Goal: Information Seeking & Learning: Learn about a topic

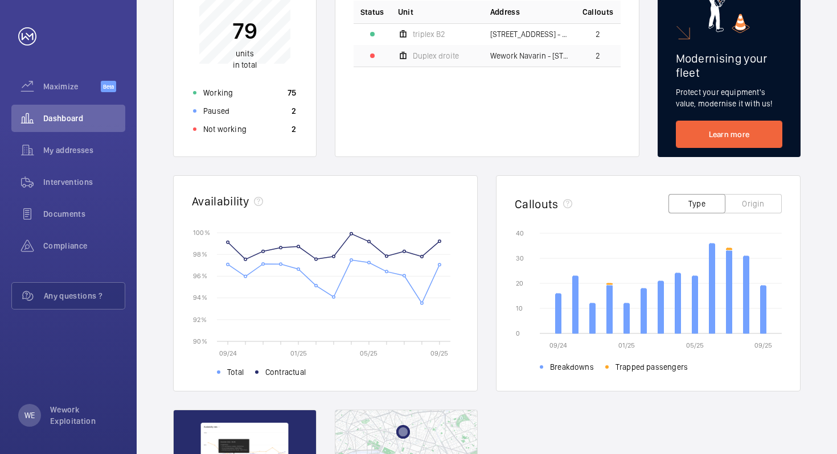
scroll to position [197, 0]
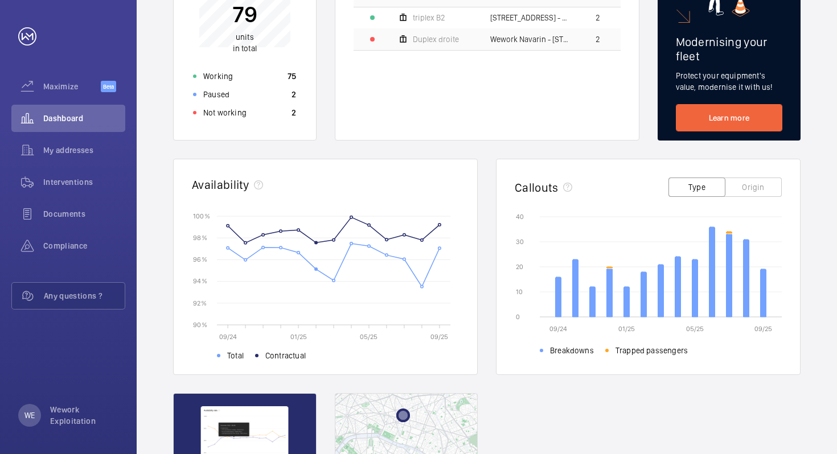
click at [322, 223] on rect at bounding box center [342, 270] width 233 height 109
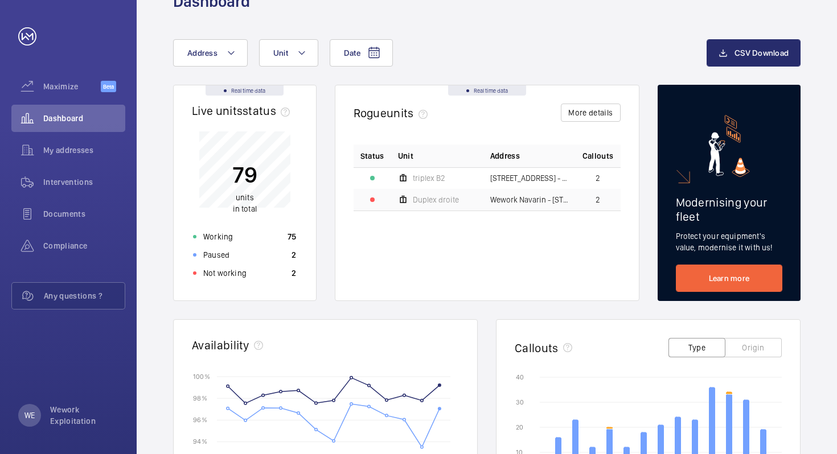
scroll to position [0, 0]
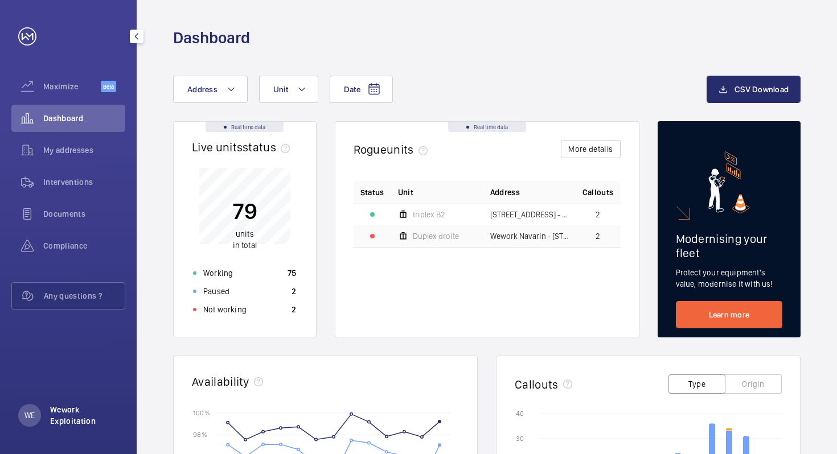
click at [71, 414] on p "Wework Exploitation" at bounding box center [84, 415] width 68 height 23
click at [54, 370] on link "Settings" at bounding box center [44, 368] width 29 height 9
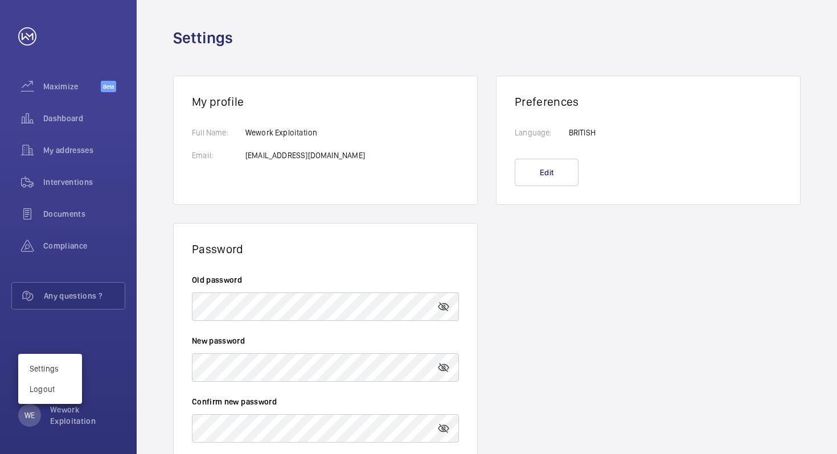
click at [71, 84] on div at bounding box center [418, 227] width 837 height 454
click at [60, 87] on span "Maximize" at bounding box center [71, 86] width 57 height 11
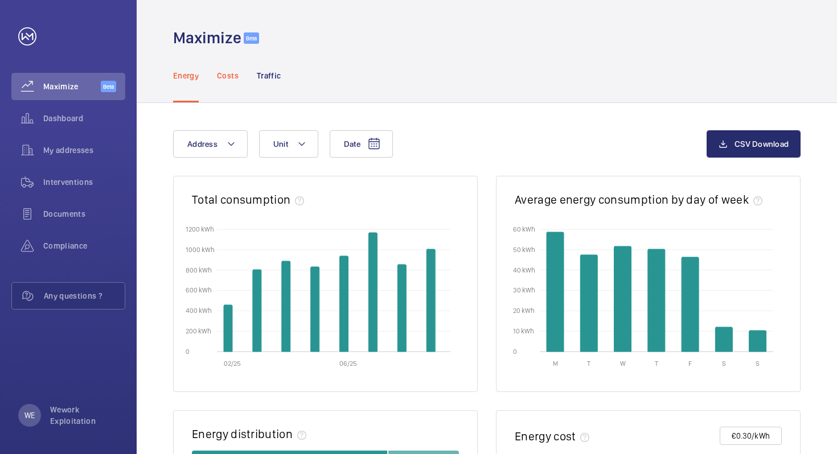
click at [220, 80] on p "Costs" at bounding box center [228, 75] width 22 height 11
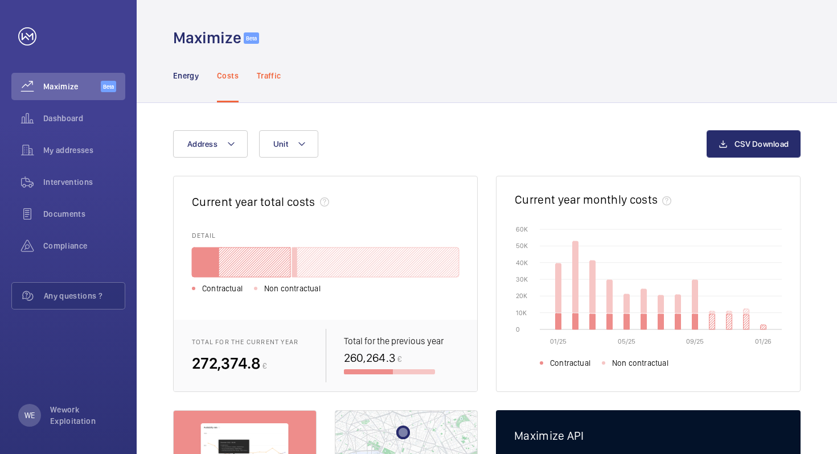
click at [261, 73] on p "Traffic" at bounding box center [269, 75] width 24 height 11
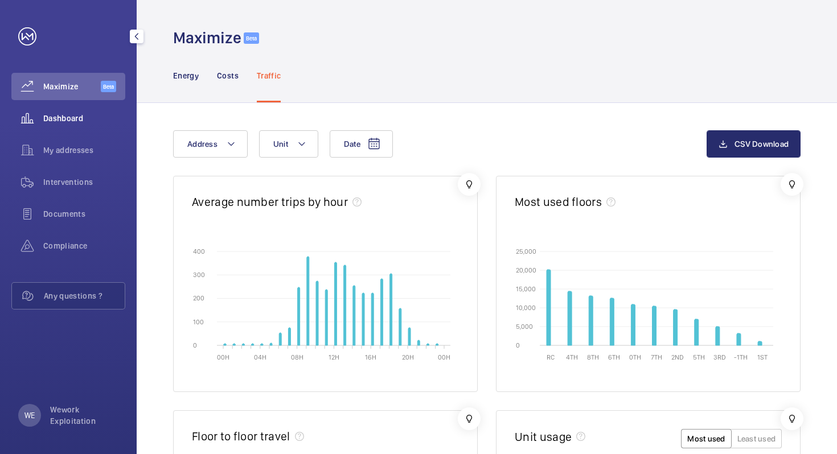
click at [68, 123] on span "Dashboard" at bounding box center [84, 118] width 82 height 11
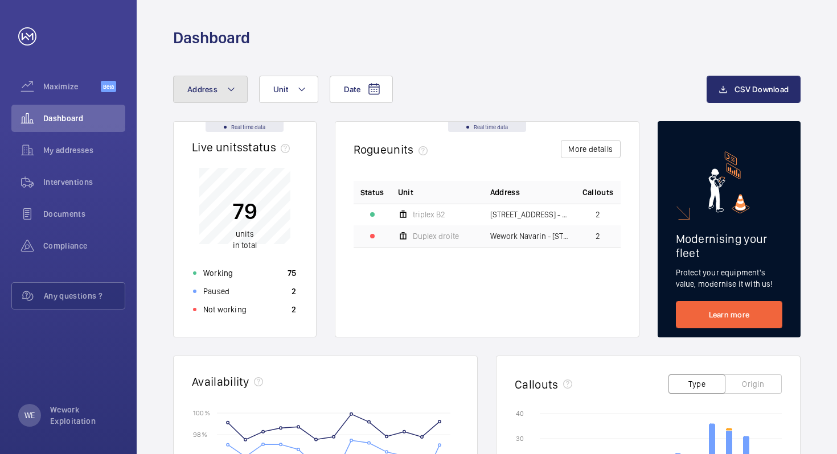
click at [232, 83] on mat-icon at bounding box center [231, 90] width 9 height 14
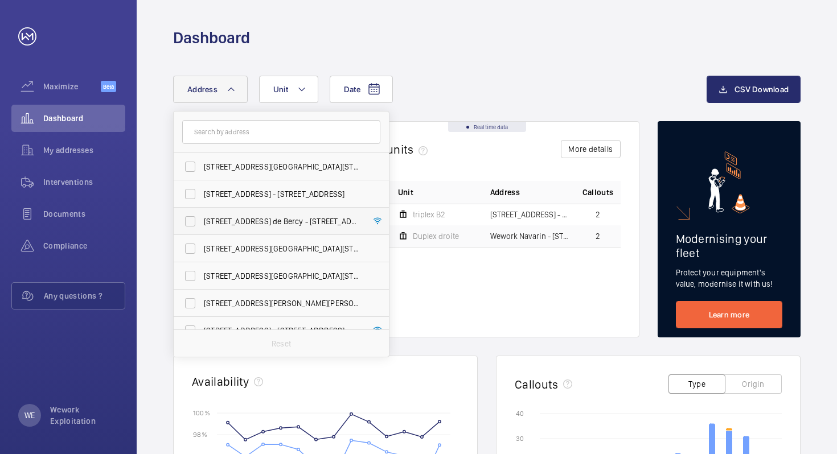
scroll to position [11, 0]
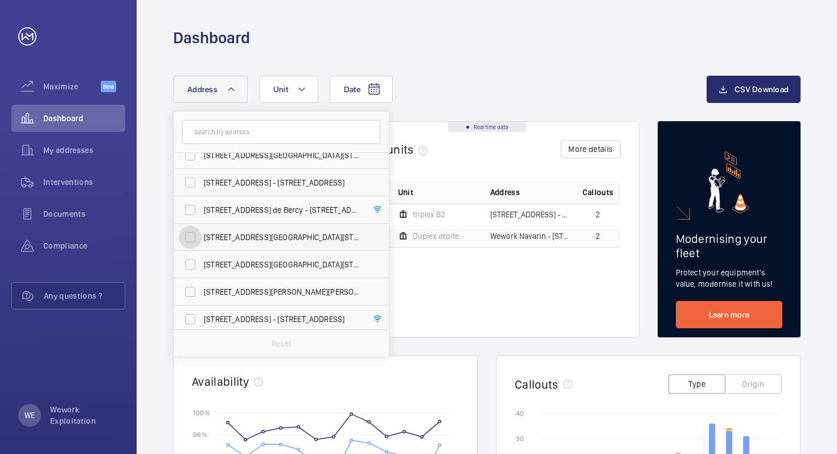
click at [192, 234] on input "[STREET_ADDRESS][GEOGRAPHIC_DATA][STREET_ADDRESS]" at bounding box center [190, 237] width 23 height 23
checkbox input "true"
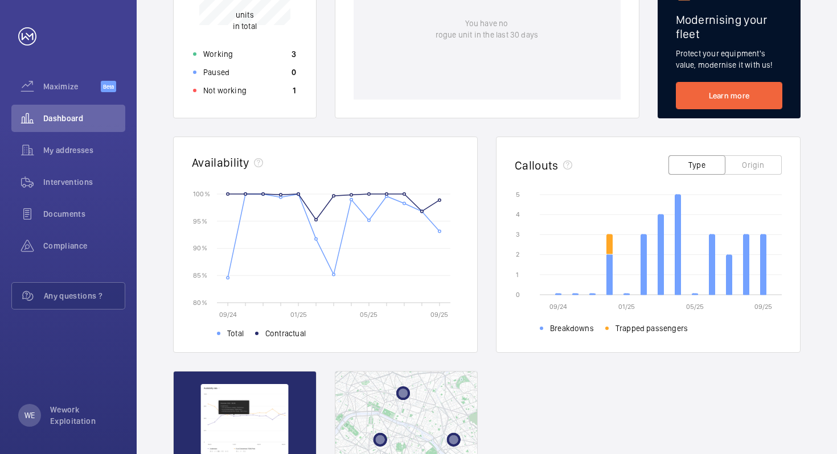
scroll to position [266, 0]
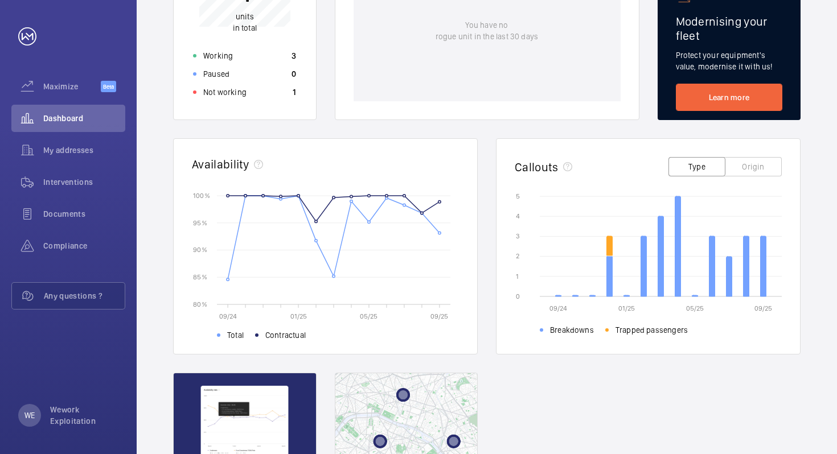
click at [758, 158] on button "Origin" at bounding box center [753, 166] width 57 height 19
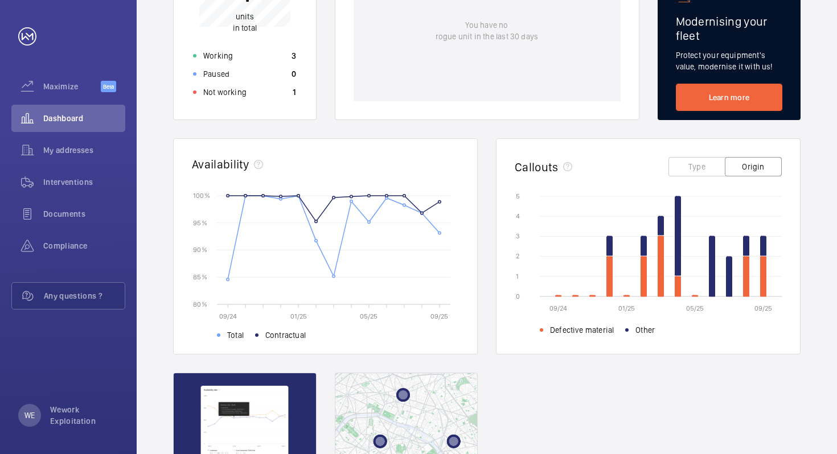
click at [699, 167] on button "Type" at bounding box center [696, 166] width 57 height 19
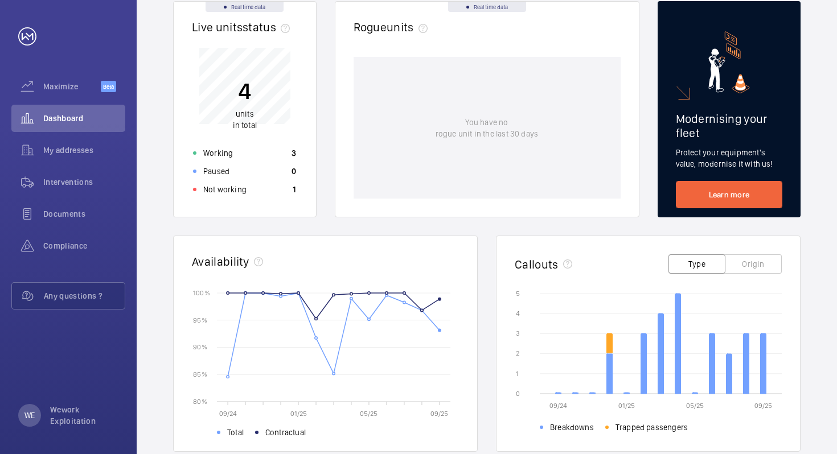
scroll to position [177, 0]
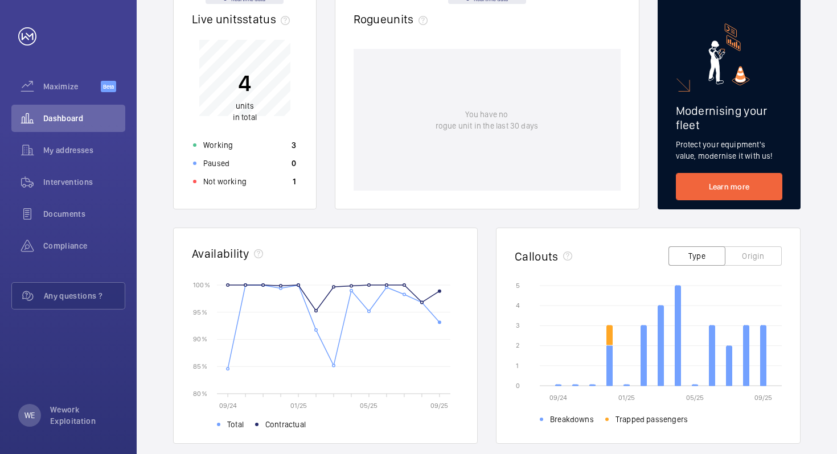
click at [438, 320] on rect at bounding box center [342, 339] width 233 height 109
click at [439, 322] on circle at bounding box center [439, 322] width 2 height 2
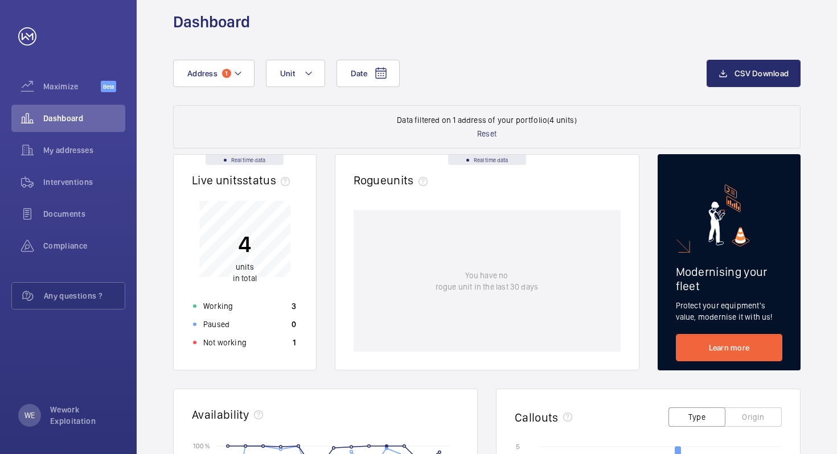
scroll to position [0, 0]
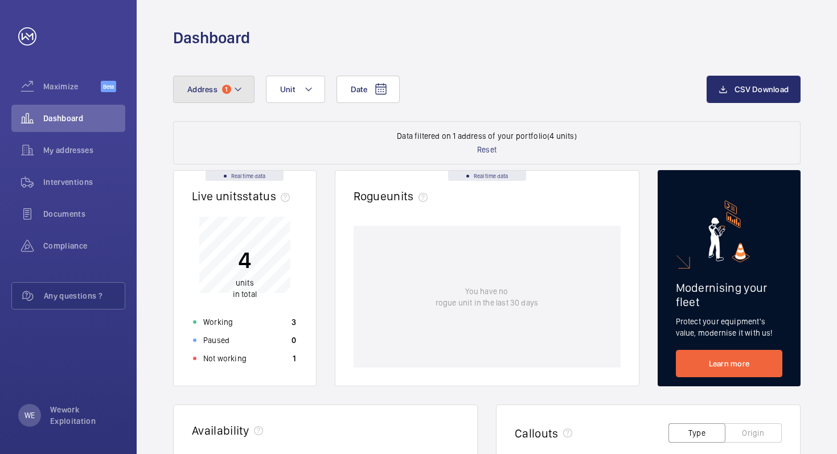
click at [233, 90] on mat-icon at bounding box center [237, 90] width 9 height 14
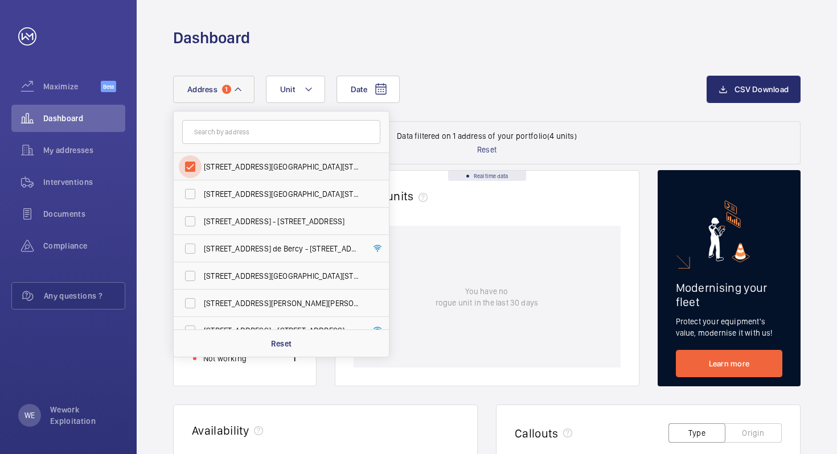
click at [188, 165] on input "[STREET_ADDRESS][GEOGRAPHIC_DATA][STREET_ADDRESS]" at bounding box center [190, 166] width 23 height 23
checkbox input "false"
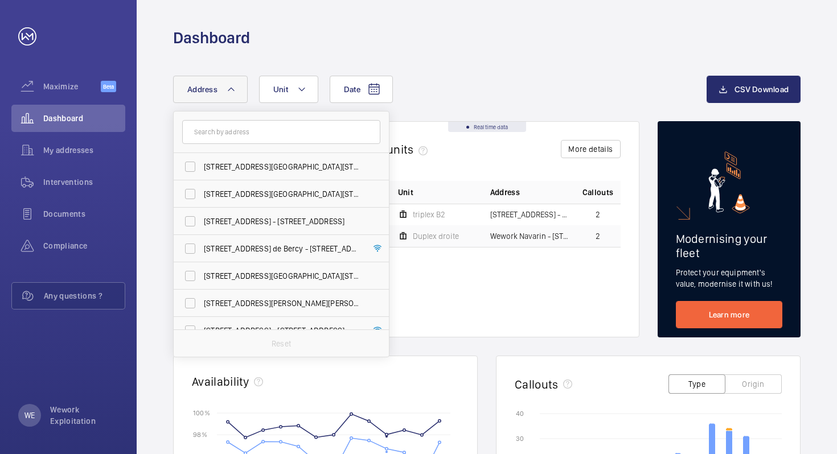
click at [154, 130] on div "Date Address [STREET_ADDRESS][GEOGRAPHIC_DATA][STREET_ADDRESS][STREET_ADDRESS][…" at bounding box center [487, 440] width 700 height 785
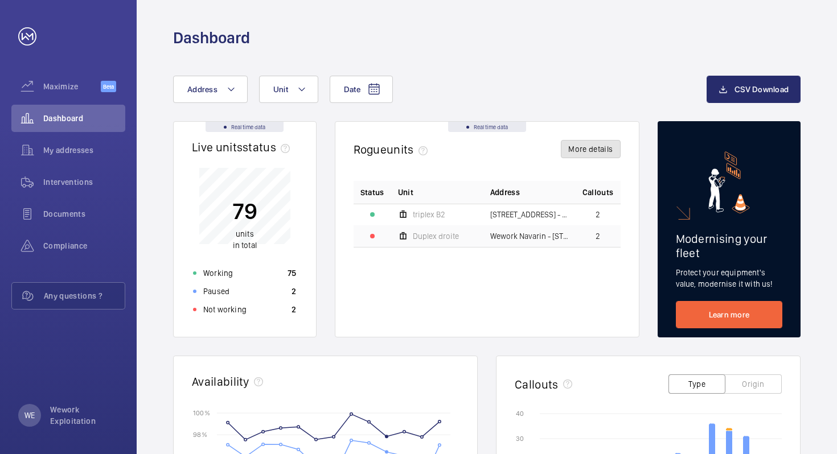
click at [579, 147] on button "More details" at bounding box center [590, 149] width 59 height 18
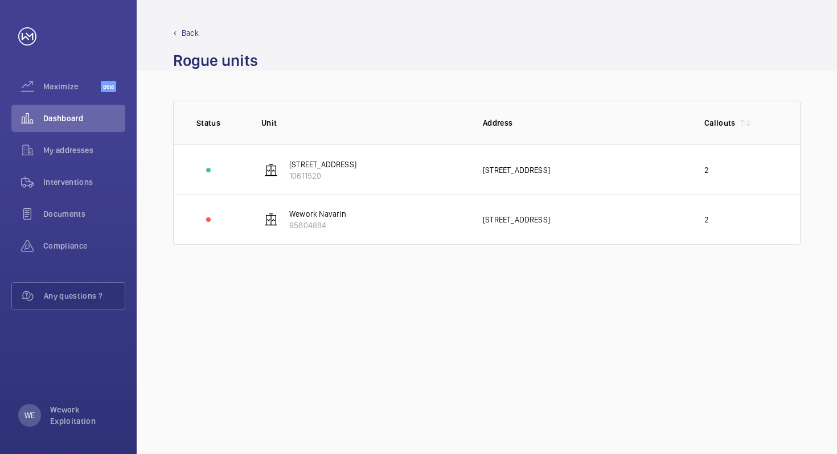
click at [182, 29] on p "Back" at bounding box center [190, 32] width 17 height 11
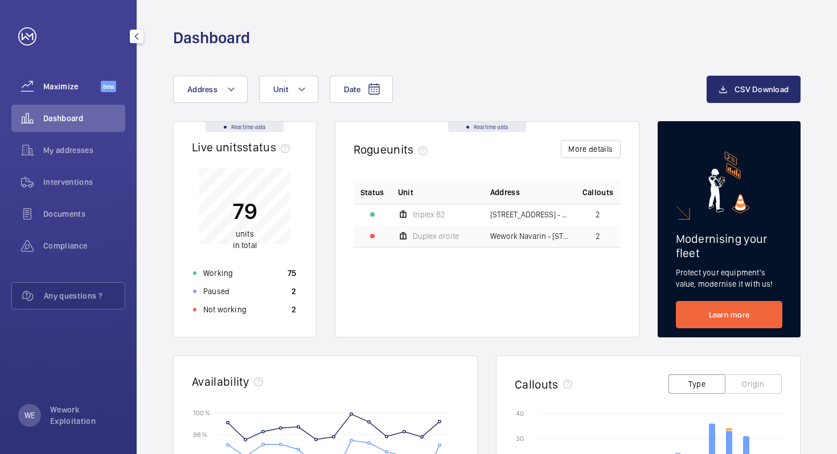
click at [76, 89] on span "Maximize" at bounding box center [71, 86] width 57 height 11
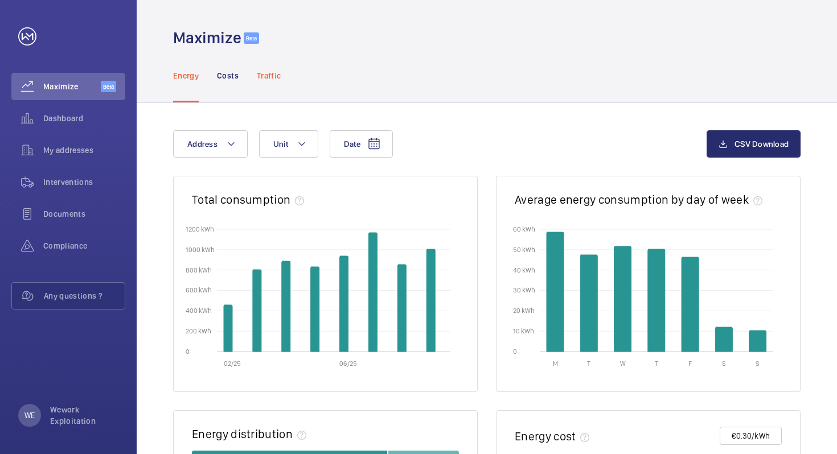
click at [275, 75] on p "Traffic" at bounding box center [269, 75] width 24 height 11
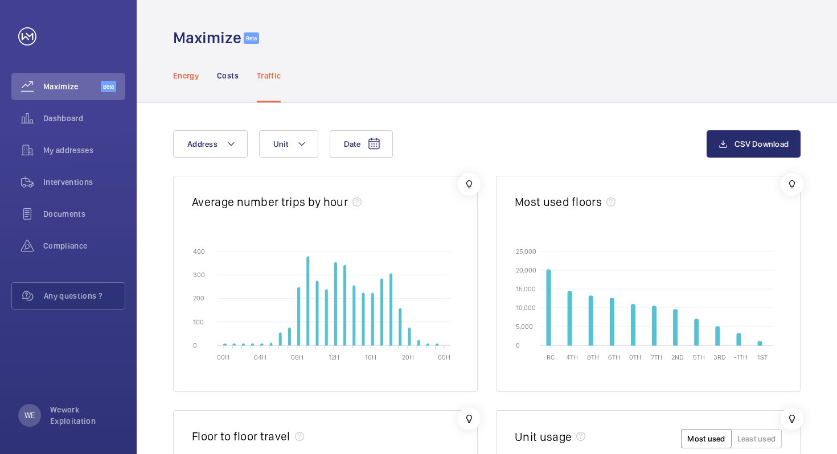
click at [183, 80] on p "Energy" at bounding box center [186, 75] width 26 height 11
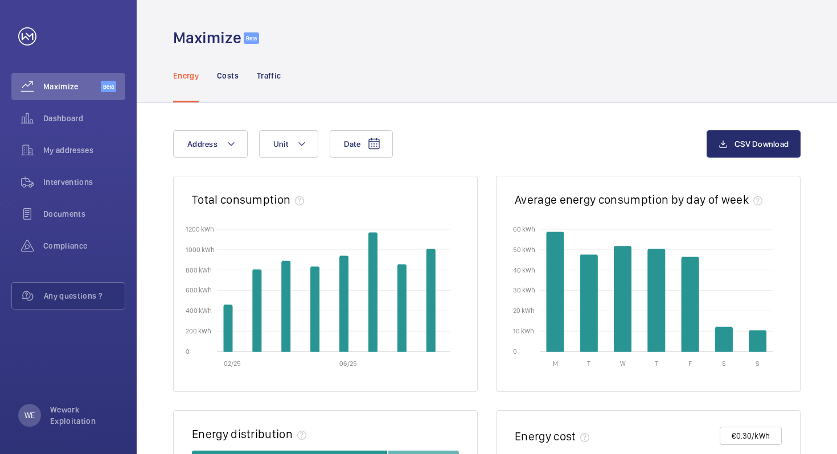
click at [215, 40] on h1 "Maximize" at bounding box center [207, 37] width 68 height 21
click at [87, 123] on span "Dashboard" at bounding box center [84, 118] width 82 height 11
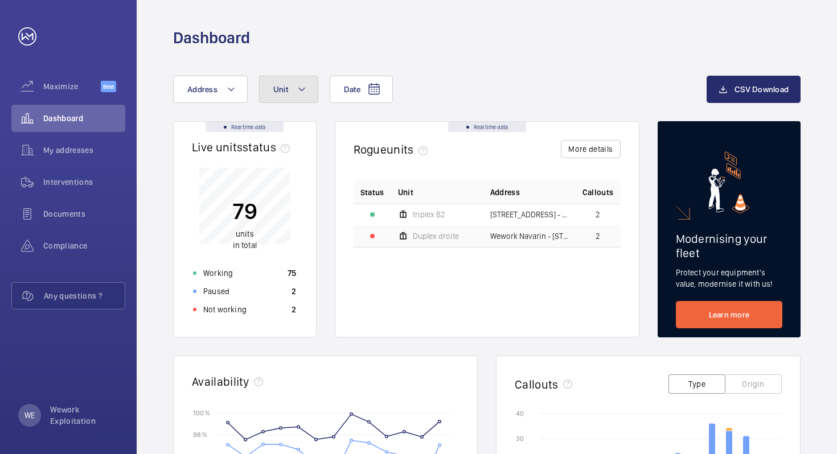
click at [299, 98] on button "Unit" at bounding box center [288, 89] width 59 height 27
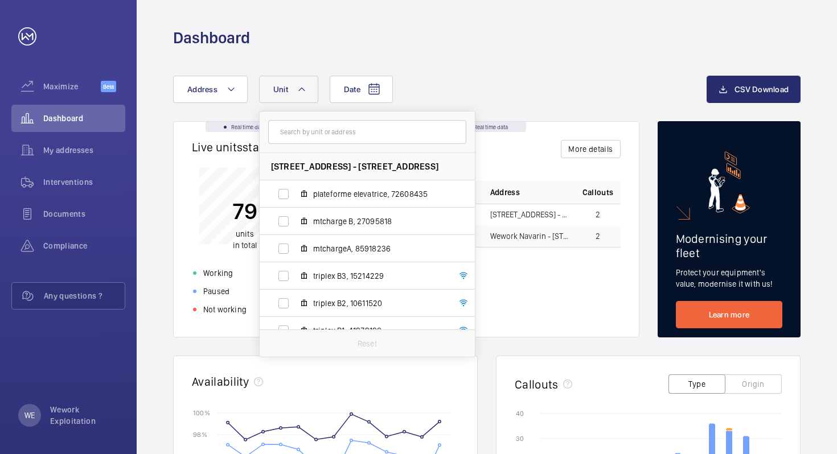
click at [301, 92] on mat-icon at bounding box center [301, 90] width 9 height 14
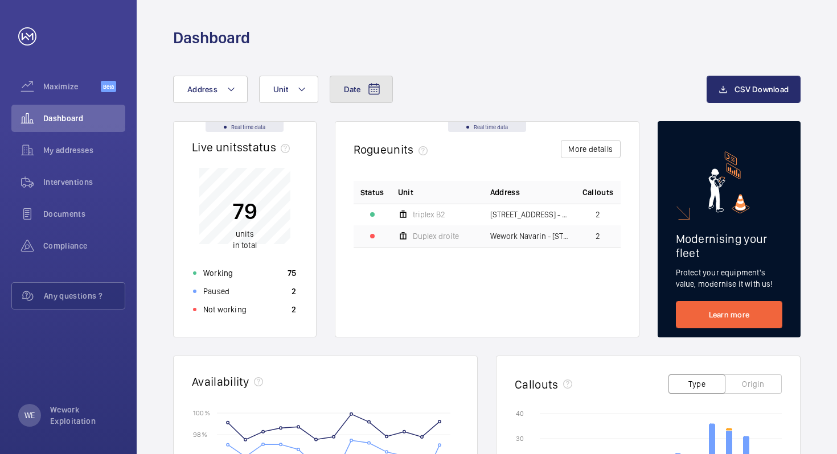
click at [364, 94] on button "Date" at bounding box center [361, 89] width 63 height 27
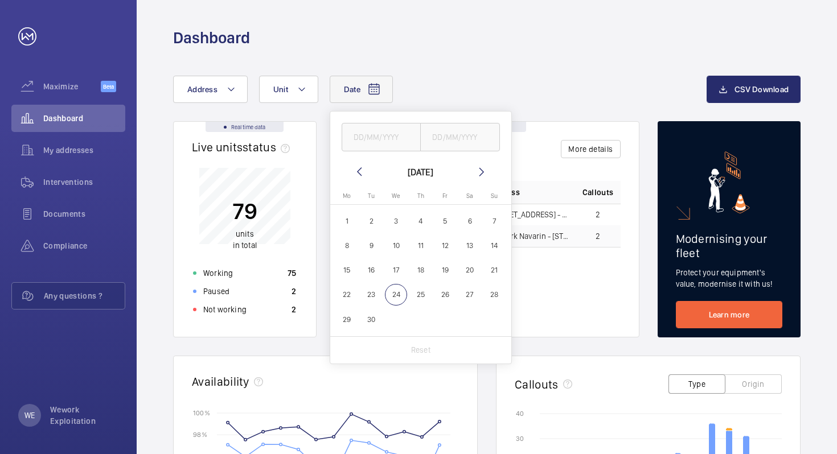
click at [359, 173] on mat-icon at bounding box center [359, 172] width 14 height 14
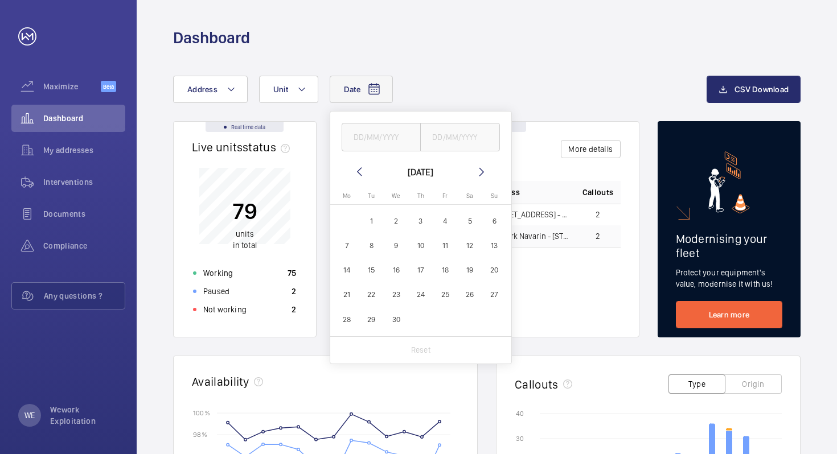
click at [359, 173] on mat-icon at bounding box center [359, 172] width 14 height 14
click at [481, 173] on mat-icon at bounding box center [482, 172] width 14 height 14
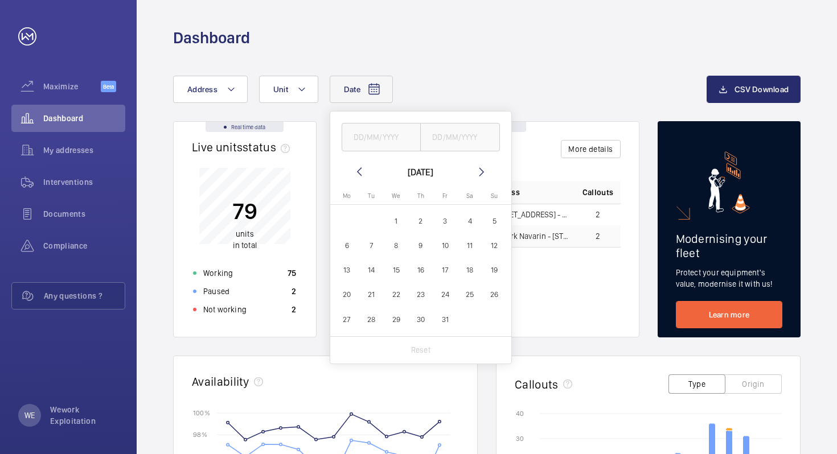
click at [396, 215] on span "1" at bounding box center [396, 221] width 22 height 22
type input "[DATE]"
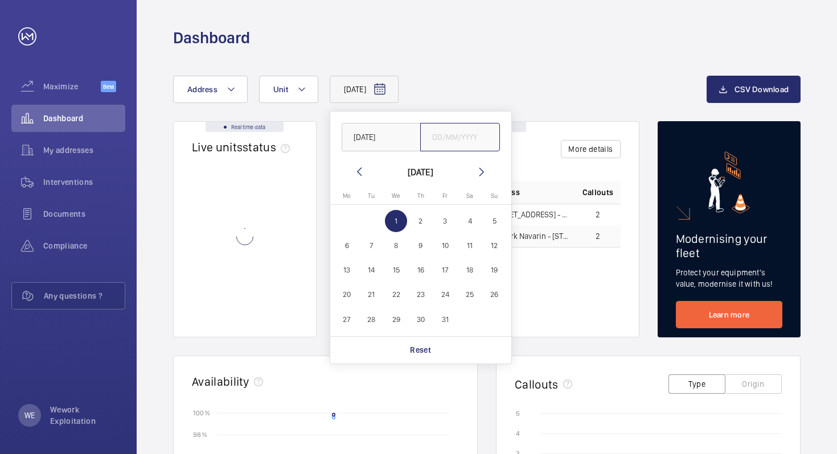
click at [458, 139] on input "text" at bounding box center [460, 137] width 80 height 28
click at [480, 174] on mat-icon at bounding box center [482, 172] width 14 height 14
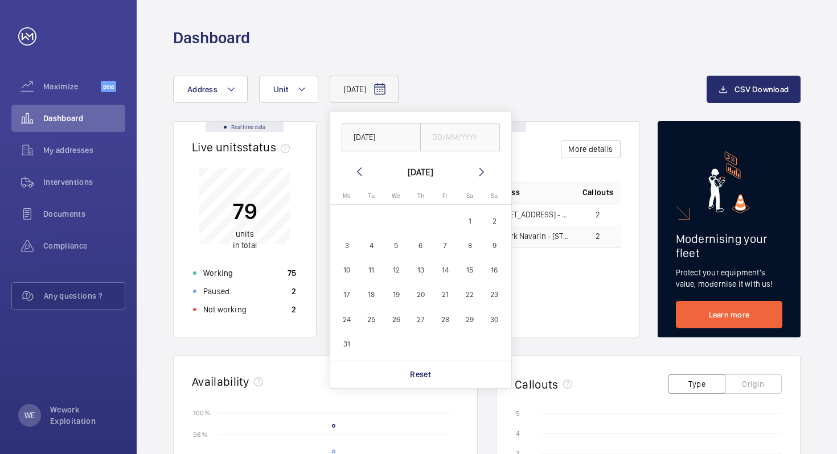
click at [480, 174] on mat-icon at bounding box center [482, 172] width 14 height 14
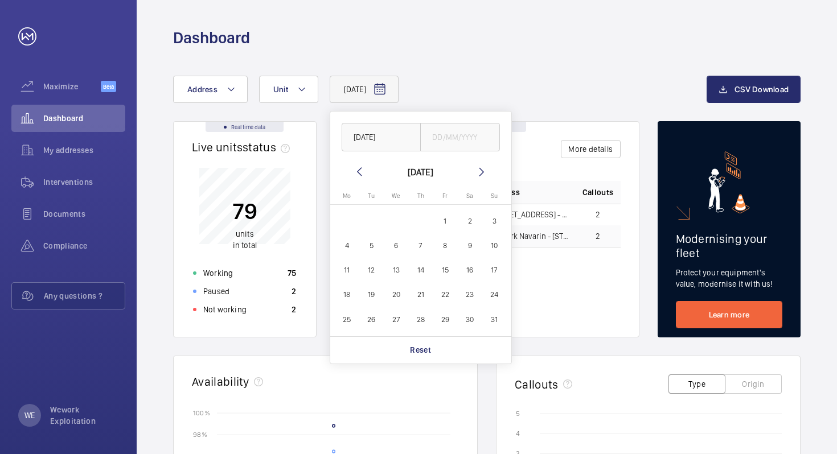
click at [480, 174] on mat-icon at bounding box center [482, 172] width 14 height 14
click at [397, 296] on span "24" at bounding box center [396, 295] width 22 height 22
type input "[DATE]"
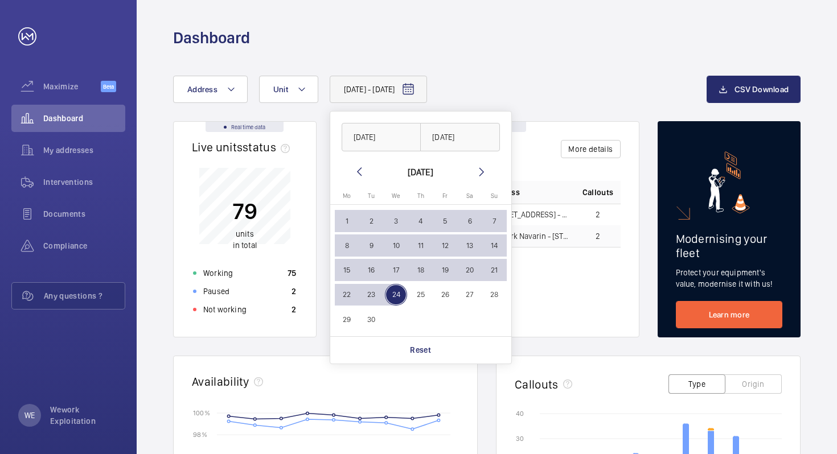
click at [530, 79] on div "[DATE] - [DATE] [DATE] [DATE] [DATE] [DATE] Mo [DATE] Tu [DATE] We [DATE] Th [D…" at bounding box center [439, 89] width 533 height 27
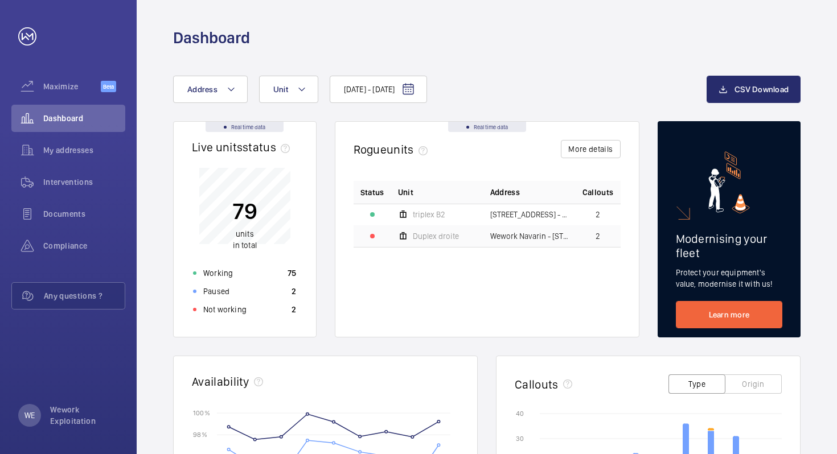
click at [563, 90] on div "[DATE] - [DATE] Address Unit" at bounding box center [439, 89] width 533 height 27
click at [467, 159] on div "Rogue units More details" at bounding box center [486, 155] width 267 height 30
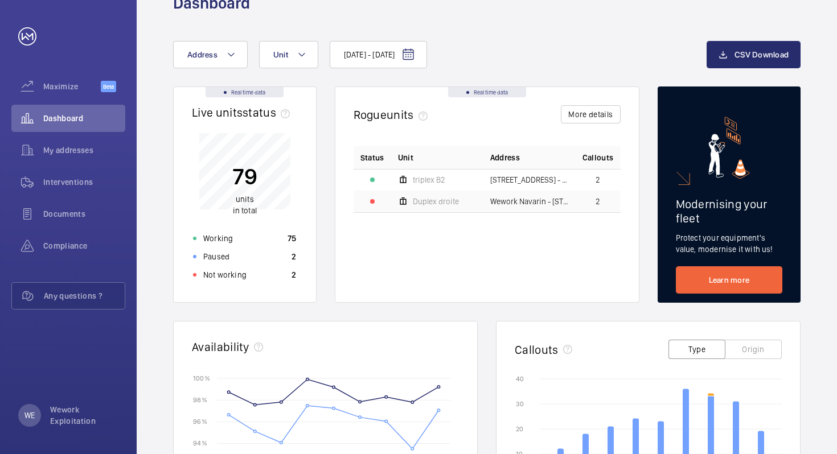
scroll to position [1, 0]
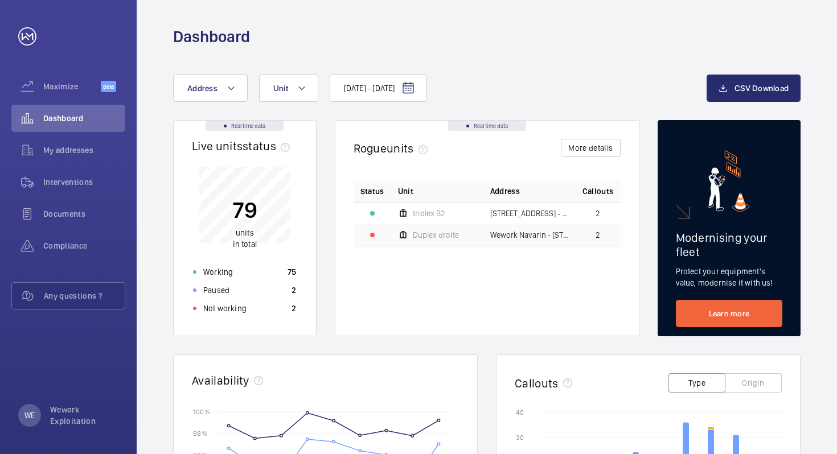
click at [326, 158] on div "Real time data Live units status﻿ 79 units in total Working 75 Paused 2 Not wor…" at bounding box center [486, 462] width 627 height 685
click at [290, 94] on button "Unit" at bounding box center [288, 88] width 59 height 27
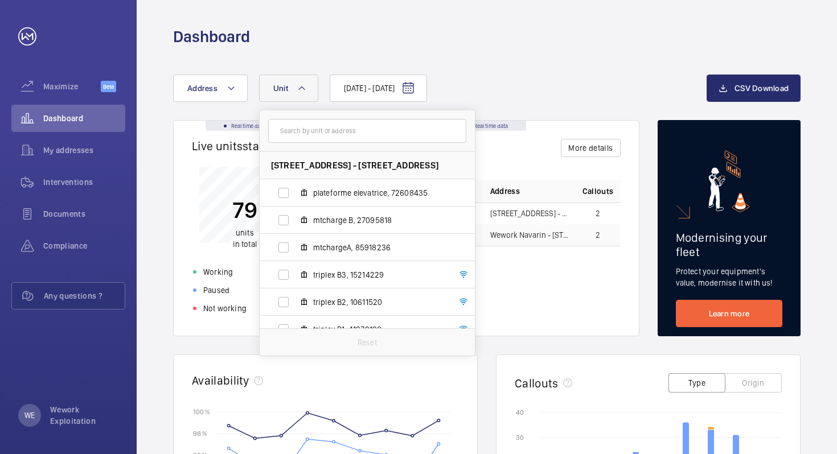
click at [320, 48] on div "[DATE] - [DATE] Address [GEOGRAPHIC_DATA][STREET_ADDRESS][STREET_ADDRESS] plate…" at bounding box center [487, 439] width 700 height 785
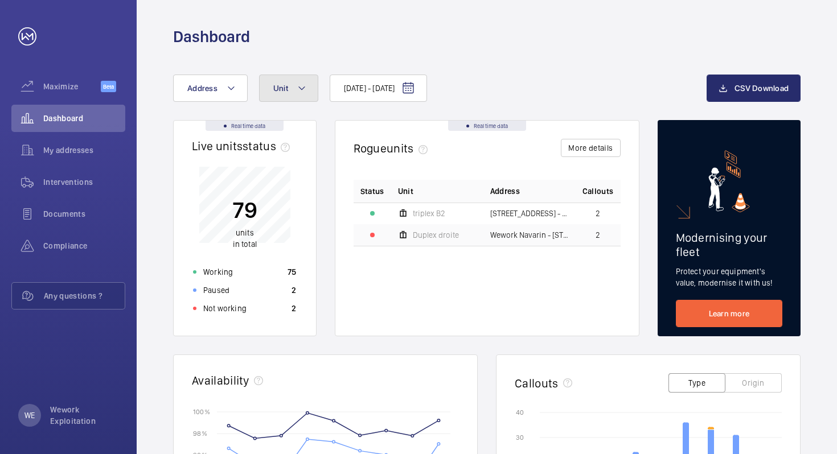
click at [304, 90] on mat-icon at bounding box center [301, 88] width 9 height 14
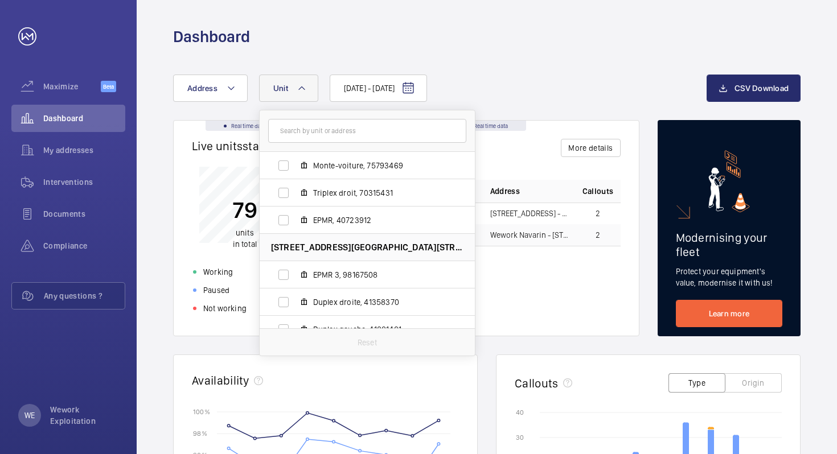
scroll to position [0, 0]
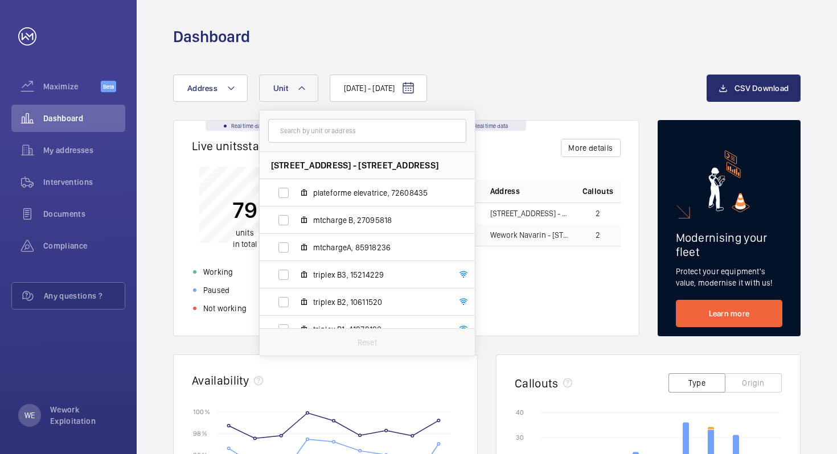
click at [313, 37] on div "Dashboard" at bounding box center [486, 36] width 627 height 21
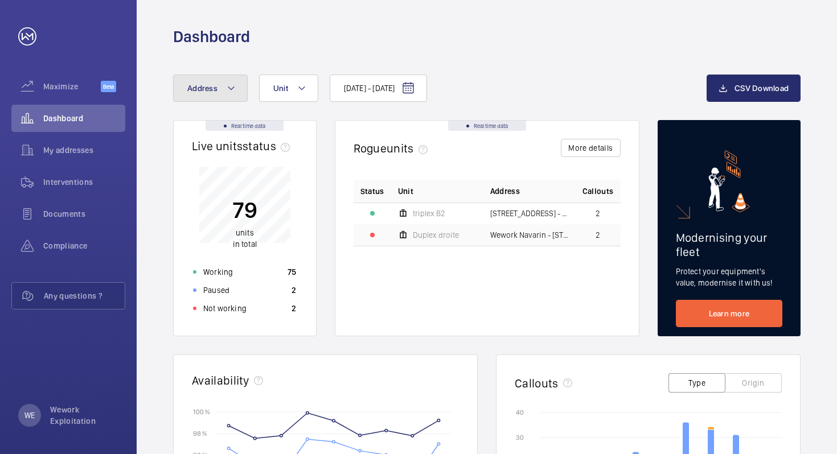
click at [215, 101] on button "Address" at bounding box center [210, 88] width 75 height 27
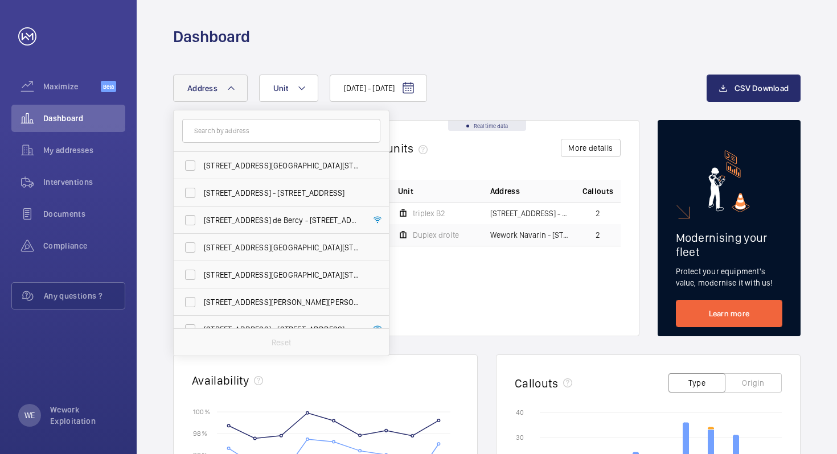
click at [289, 48] on div "[DATE] - [DATE] Address [STREET_ADDRESS][GEOGRAPHIC_DATA][STREET_ADDRESS][STREE…" at bounding box center [487, 439] width 700 height 785
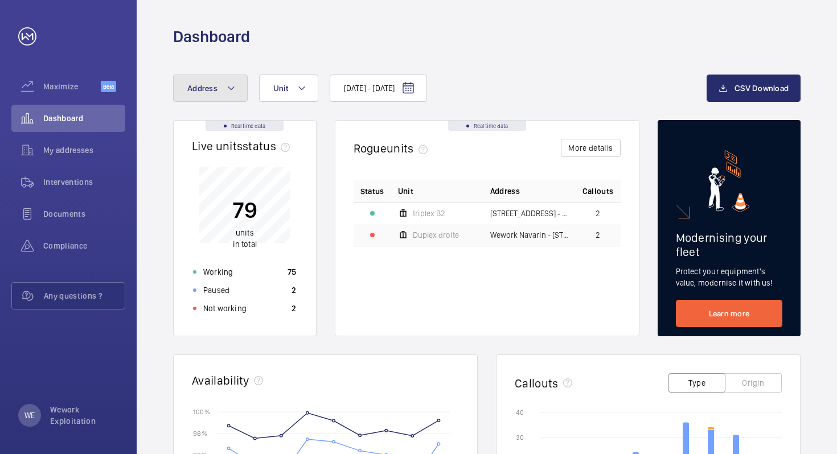
click at [222, 94] on button "Address" at bounding box center [210, 88] width 75 height 27
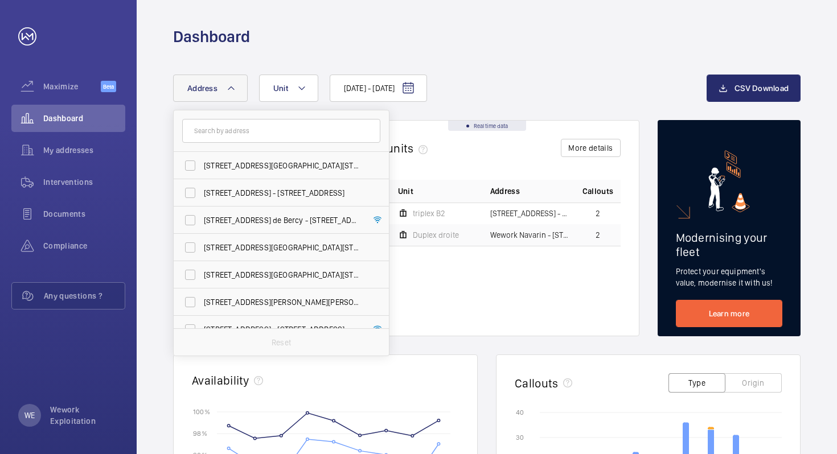
click at [335, 23] on div "Dashboard" at bounding box center [487, 23] width 700 height 48
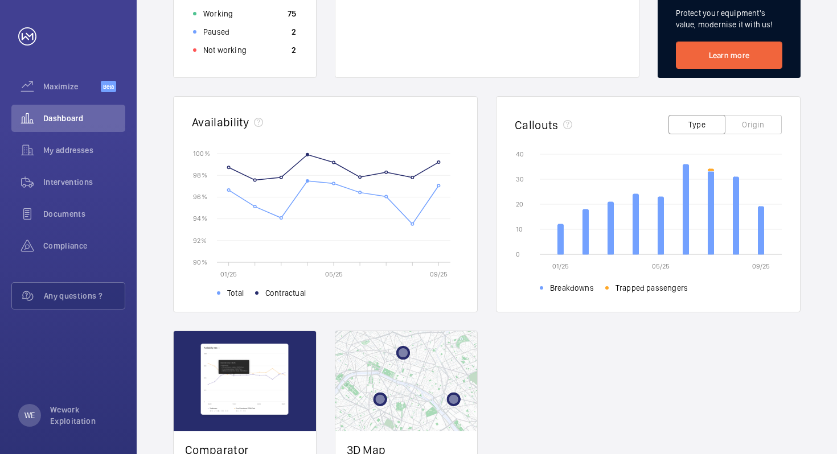
scroll to position [254, 0]
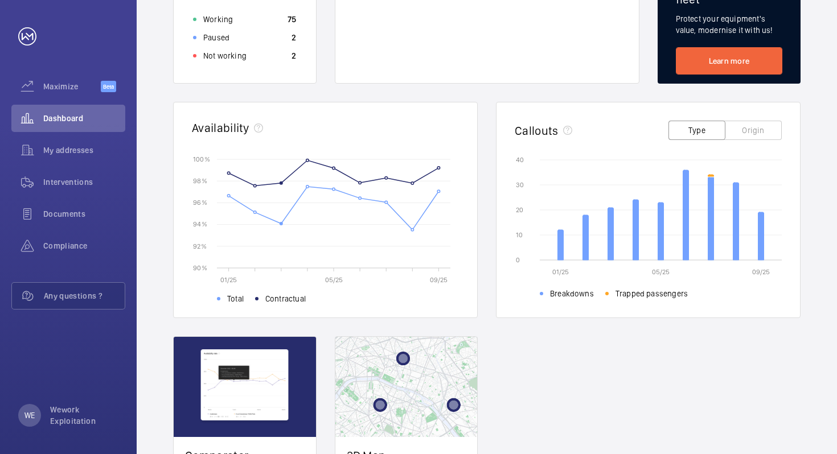
click at [278, 224] on rect at bounding box center [342, 213] width 233 height 109
click at [282, 224] on circle at bounding box center [281, 223] width 2 height 2
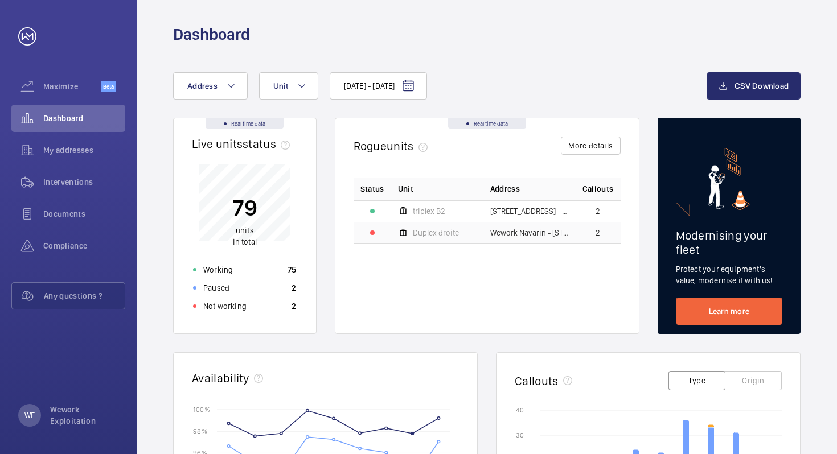
scroll to position [0, 0]
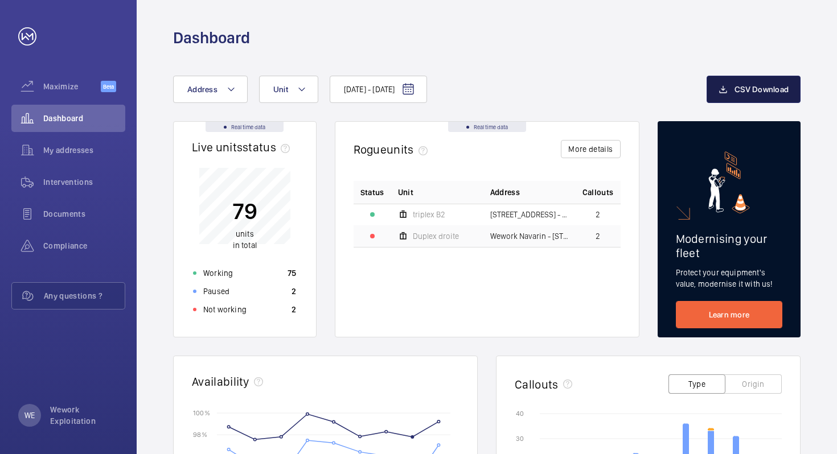
click at [766, 91] on span "CSV Download" at bounding box center [761, 89] width 54 height 9
click at [29, 39] on link at bounding box center [27, 36] width 18 height 18
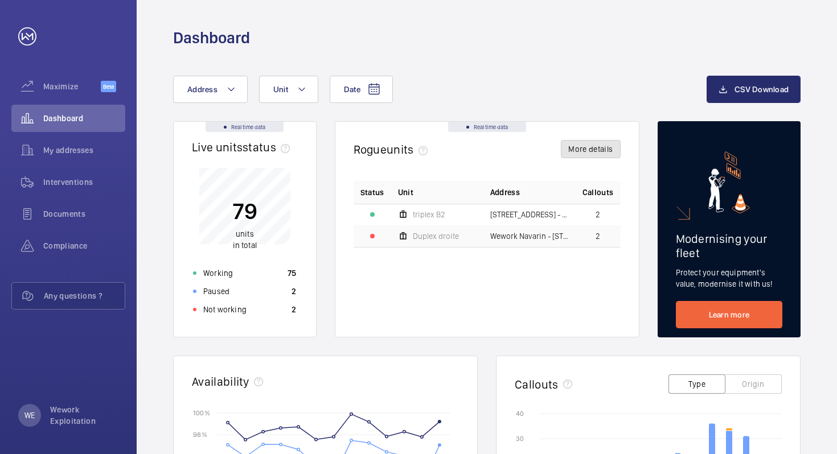
click at [579, 150] on button "More details" at bounding box center [590, 149] width 59 height 18
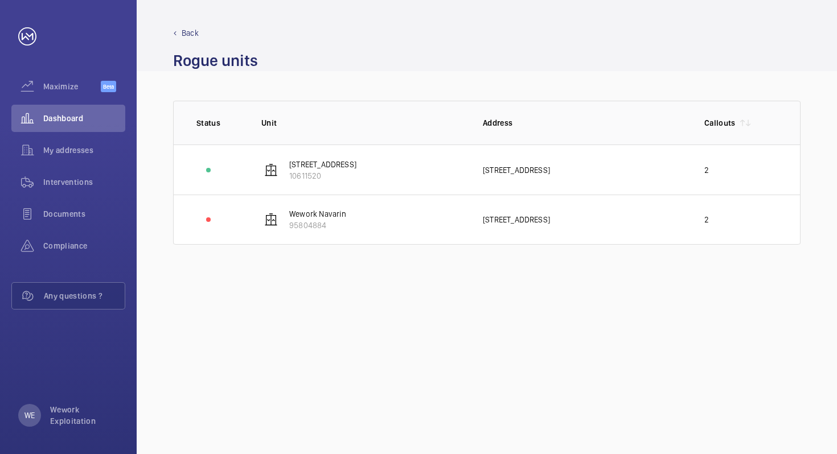
click at [193, 33] on p "Back" at bounding box center [190, 32] width 17 height 11
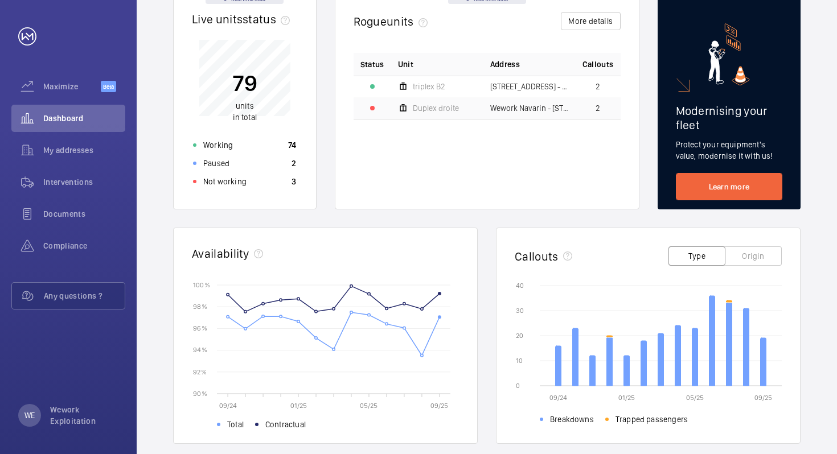
scroll to position [127, 0]
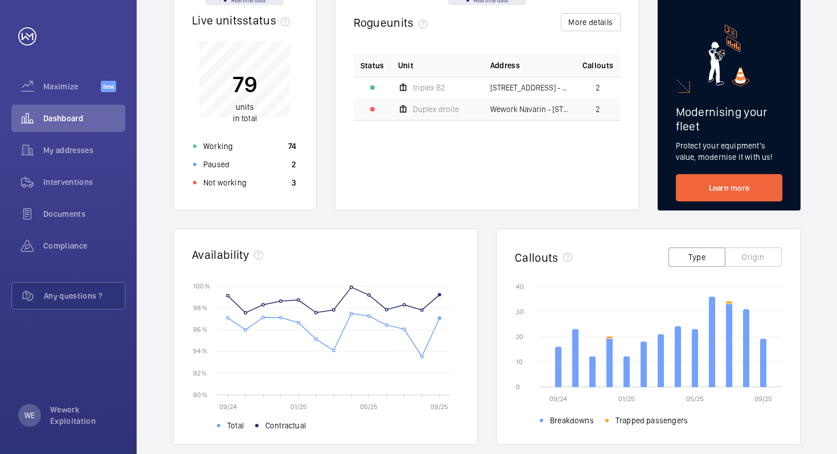
click at [763, 256] on button "Origin" at bounding box center [753, 257] width 57 height 19
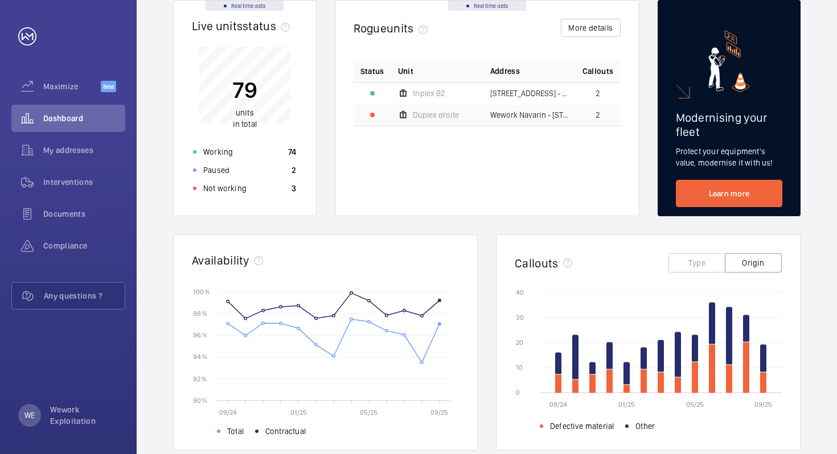
scroll to position [120, 0]
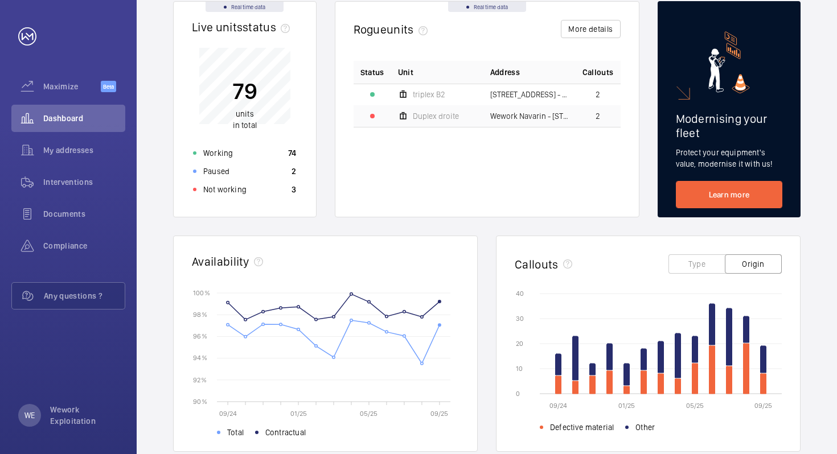
click at [328, 164] on div "Real time data Live units status﻿ 79 units in total Working 74 Paused 2 Not wor…" at bounding box center [486, 343] width 627 height 685
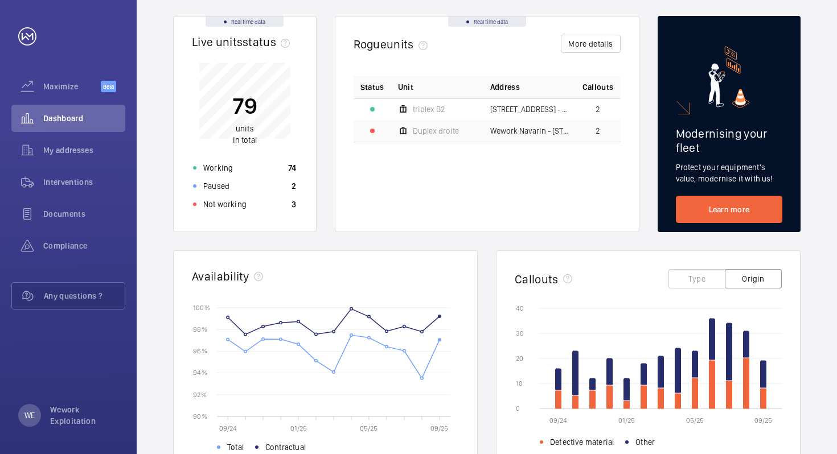
scroll to position [103, 0]
